Goal: Transaction & Acquisition: Purchase product/service

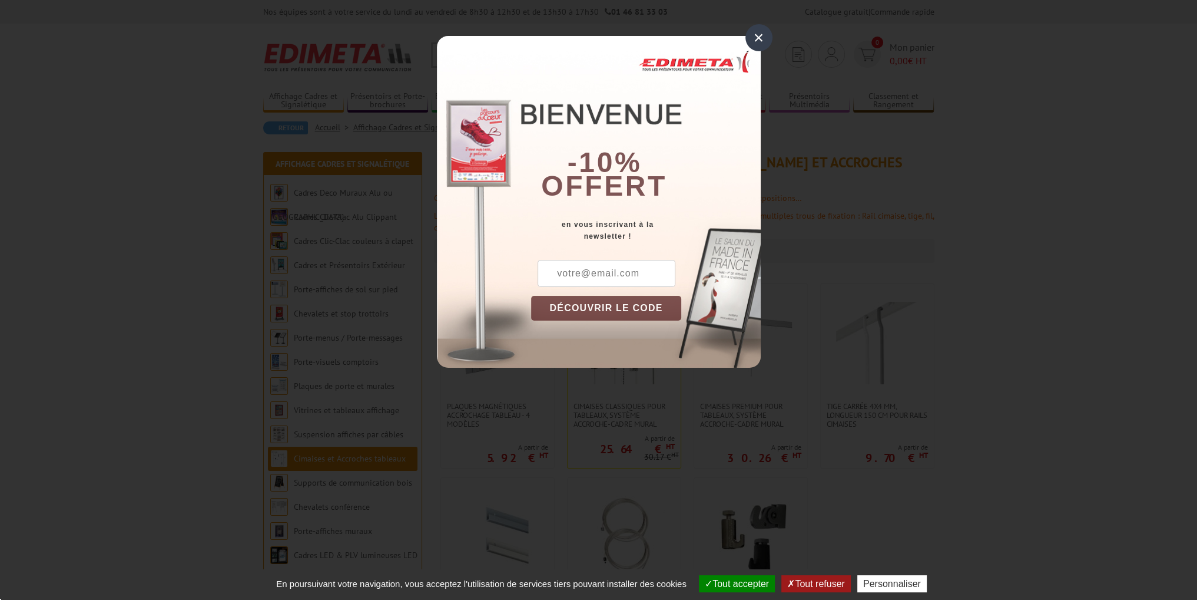
click at [1001, 311] on div "× -10% offert en vous inscrivant à la newsletter ! DÉCOUVRIR LE CODE Copier le …" at bounding box center [598, 192] width 1197 height 385
click at [758, 31] on div "×" at bounding box center [759, 37] width 27 height 27
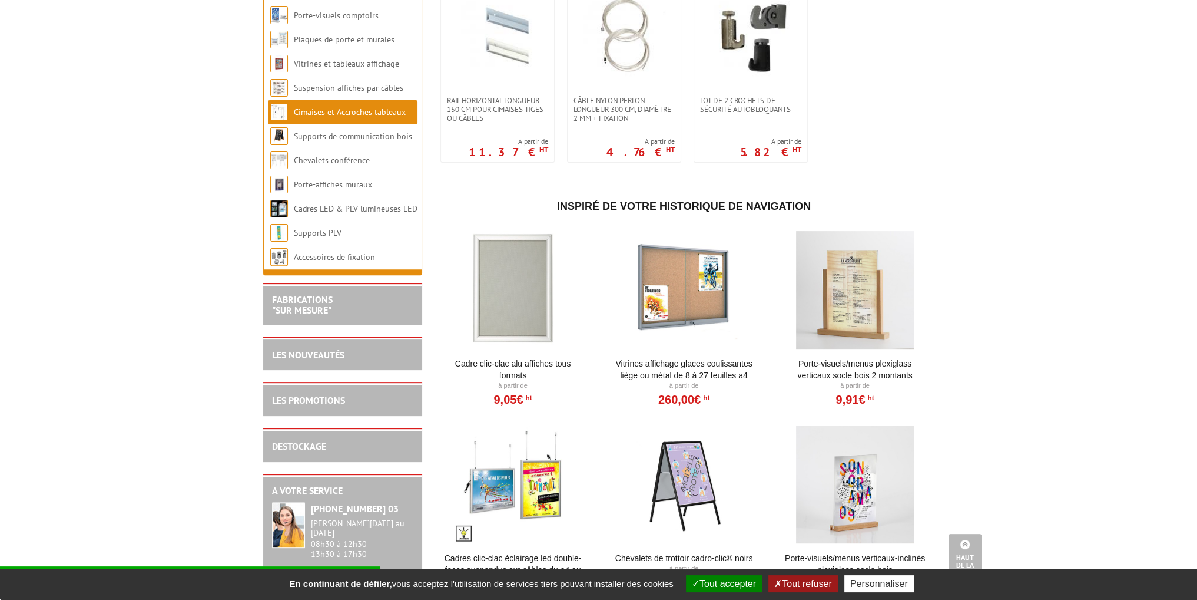
scroll to position [264, 0]
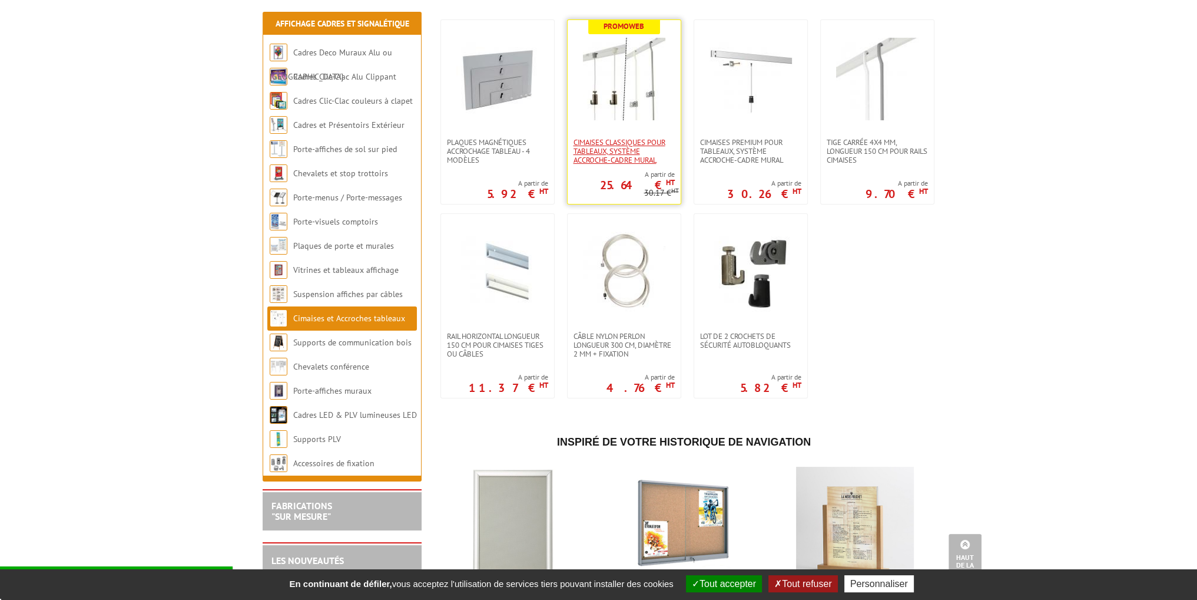
click at [613, 139] on span "Cimaises CLASSIQUES pour tableaux, système accroche-cadre mural" at bounding box center [624, 151] width 101 height 27
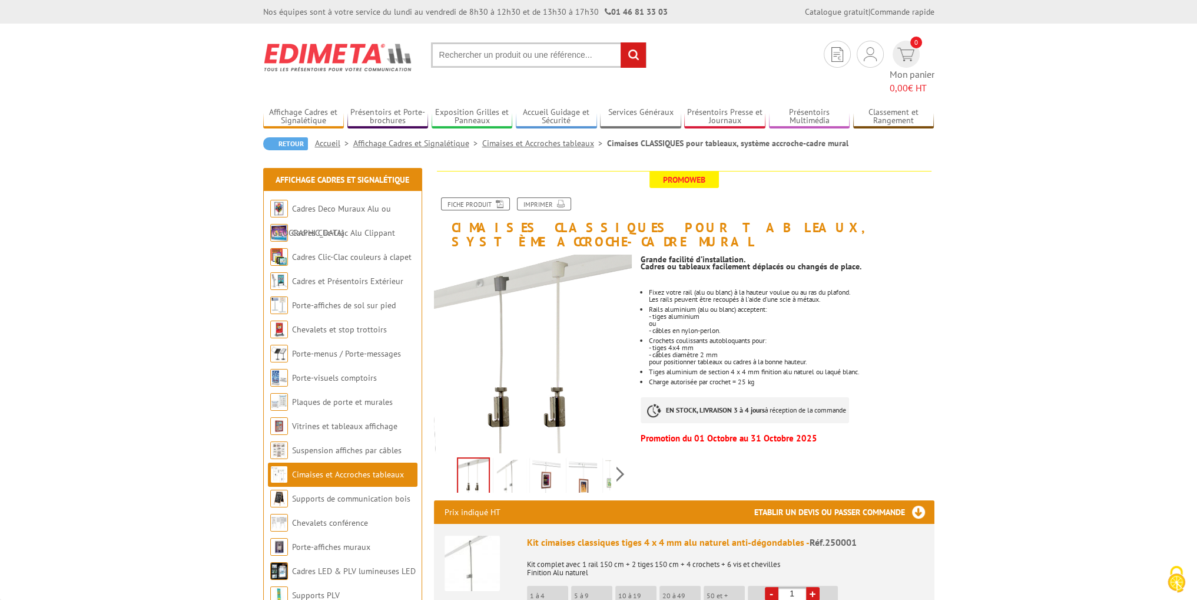
click at [508, 459] on img at bounding box center [510, 477] width 28 height 37
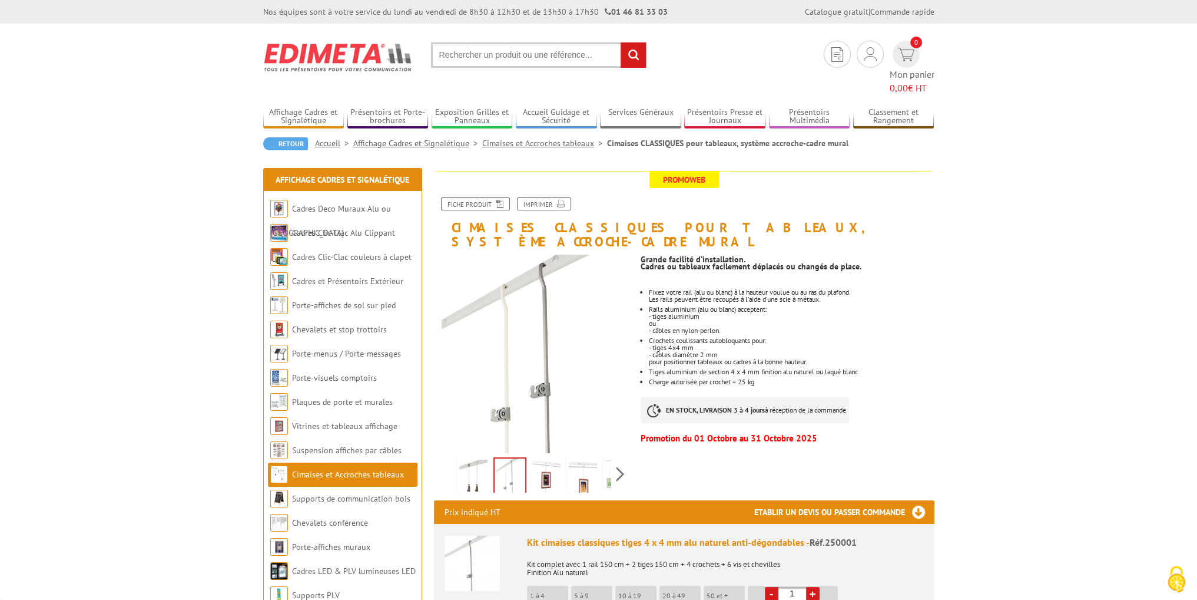
click at [536, 459] on img at bounding box center [546, 477] width 28 height 37
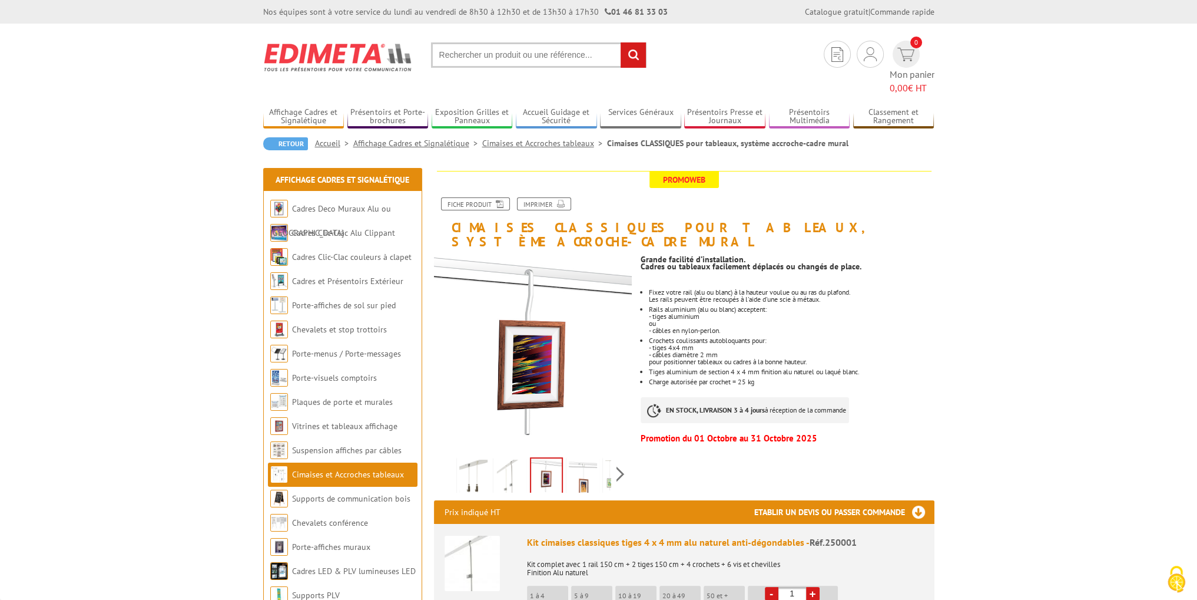
click at [574, 459] on img at bounding box center [583, 477] width 28 height 37
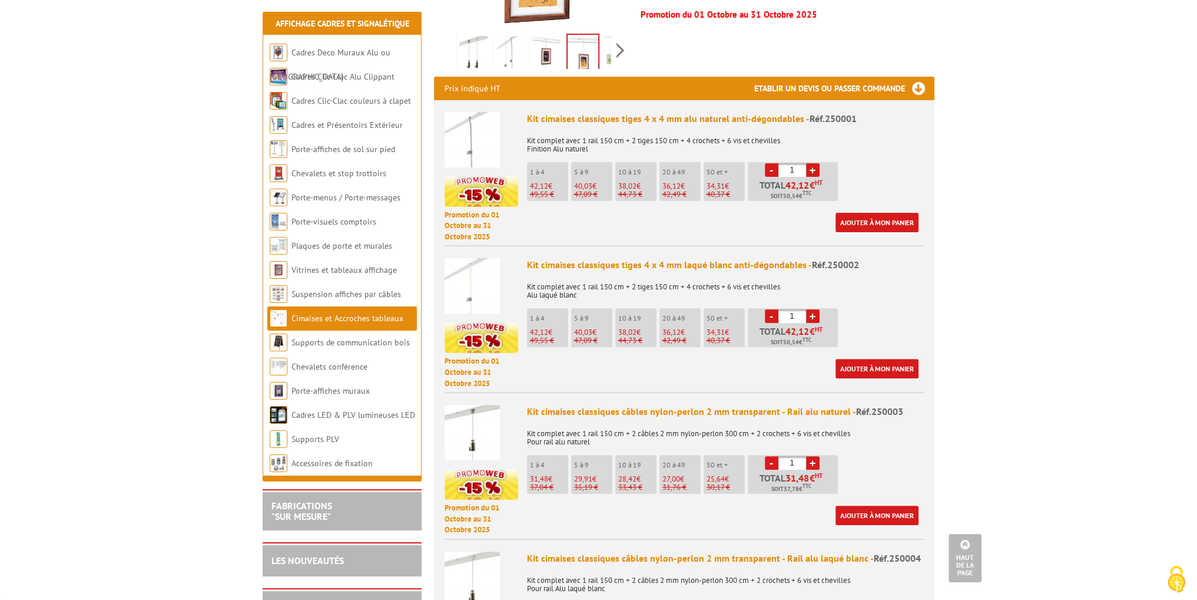
scroll to position [295, 0]
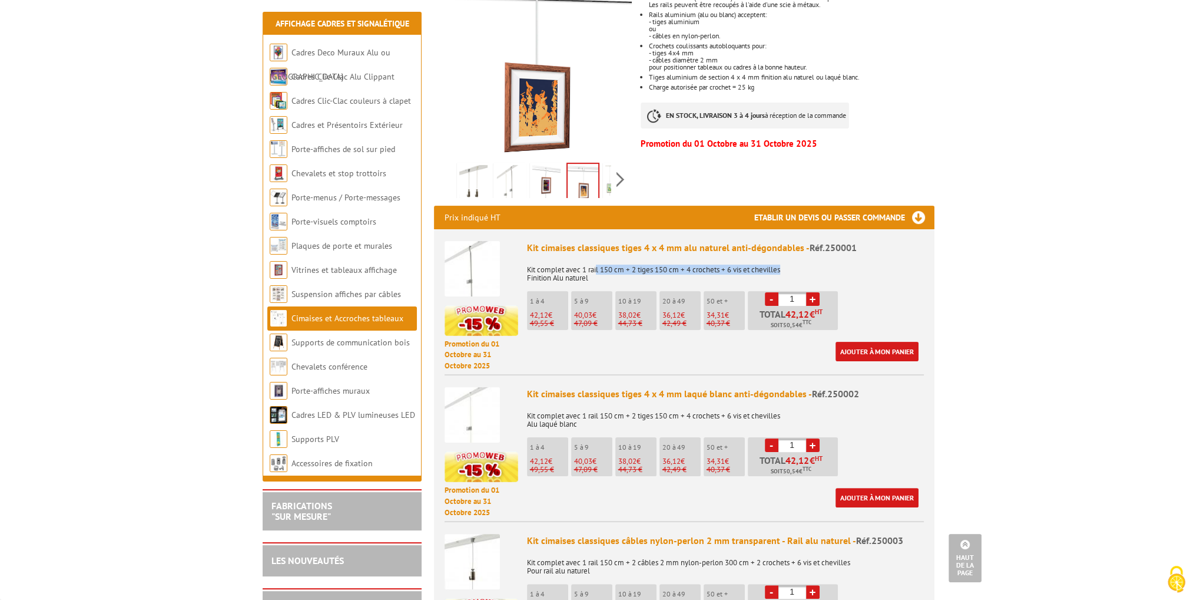
drag, startPoint x: 598, startPoint y: 239, endPoint x: 810, endPoint y: 241, distance: 211.5
click at [810, 257] on p "Kit complet avec 1 rail 150 cm + 2 tiges 150 cm + 4 crochets + 6 vis et chevill…" at bounding box center [725, 269] width 397 height 25
click at [611, 291] on li "5 à 9 40,03 € 47,09 €" at bounding box center [591, 310] width 41 height 39
click at [643, 291] on li "10 à 19 38,02 € 44,73 €" at bounding box center [636, 310] width 41 height 39
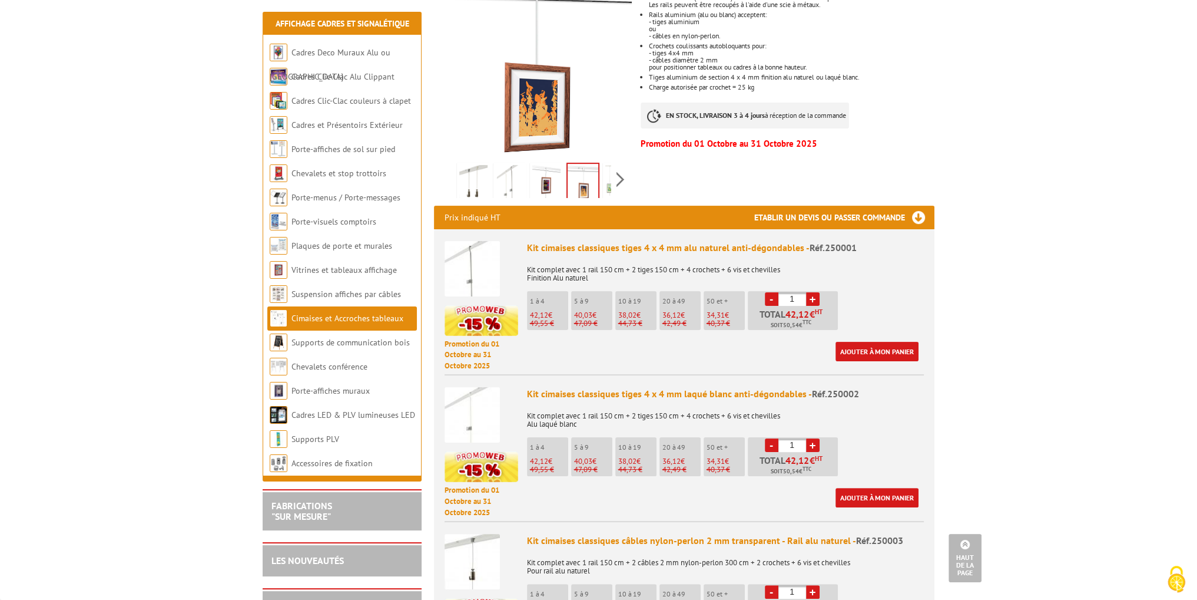
click at [813, 292] on link "+" at bounding box center [813, 299] width 14 height 14
type input "5"
